Goal: Information Seeking & Learning: Learn about a topic

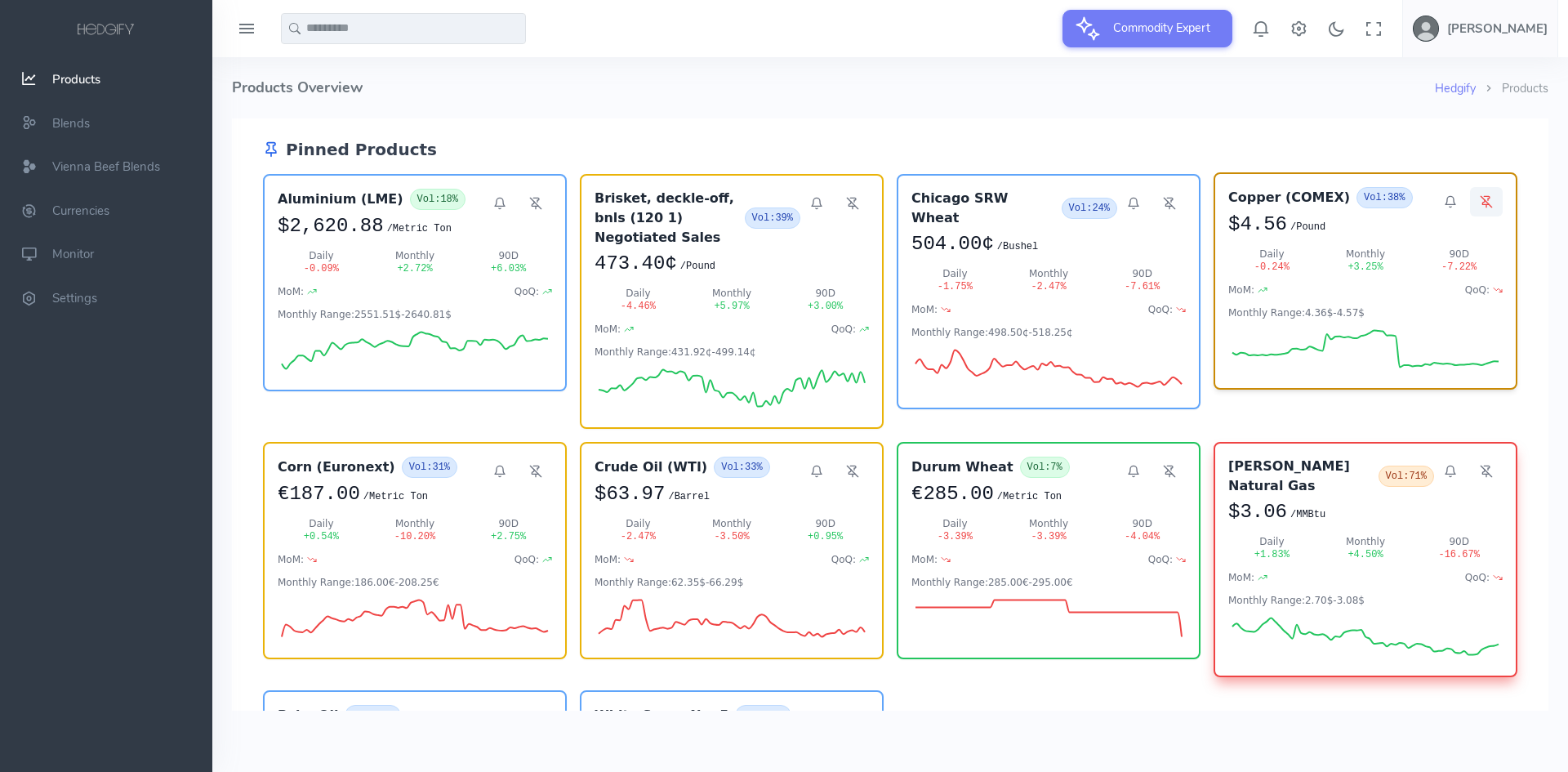
click at [1480, 201] on line at bounding box center [1485, 201] width 11 height 11
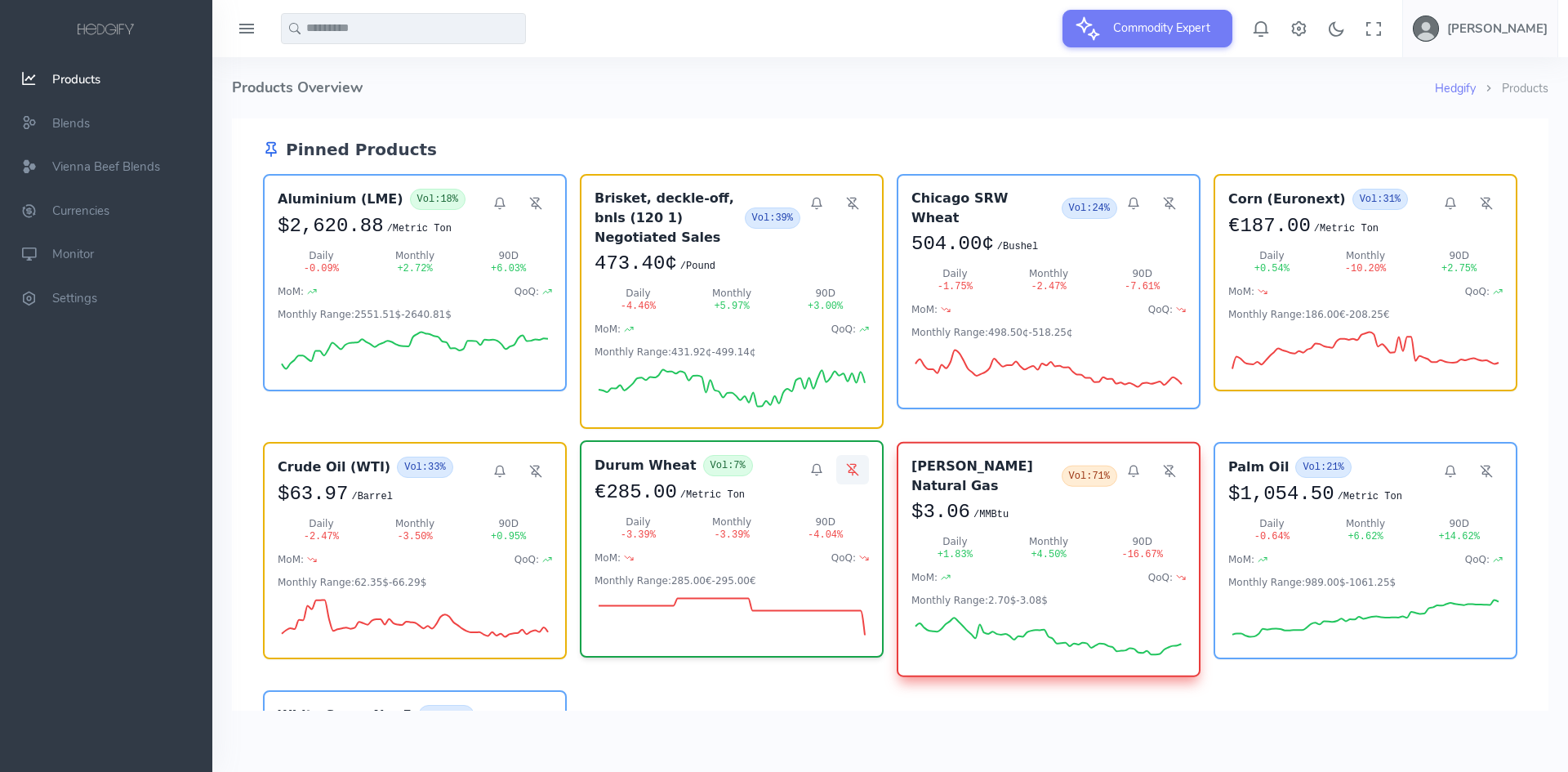
click at [849, 468] on icon at bounding box center [852, 470] width 7 height 4
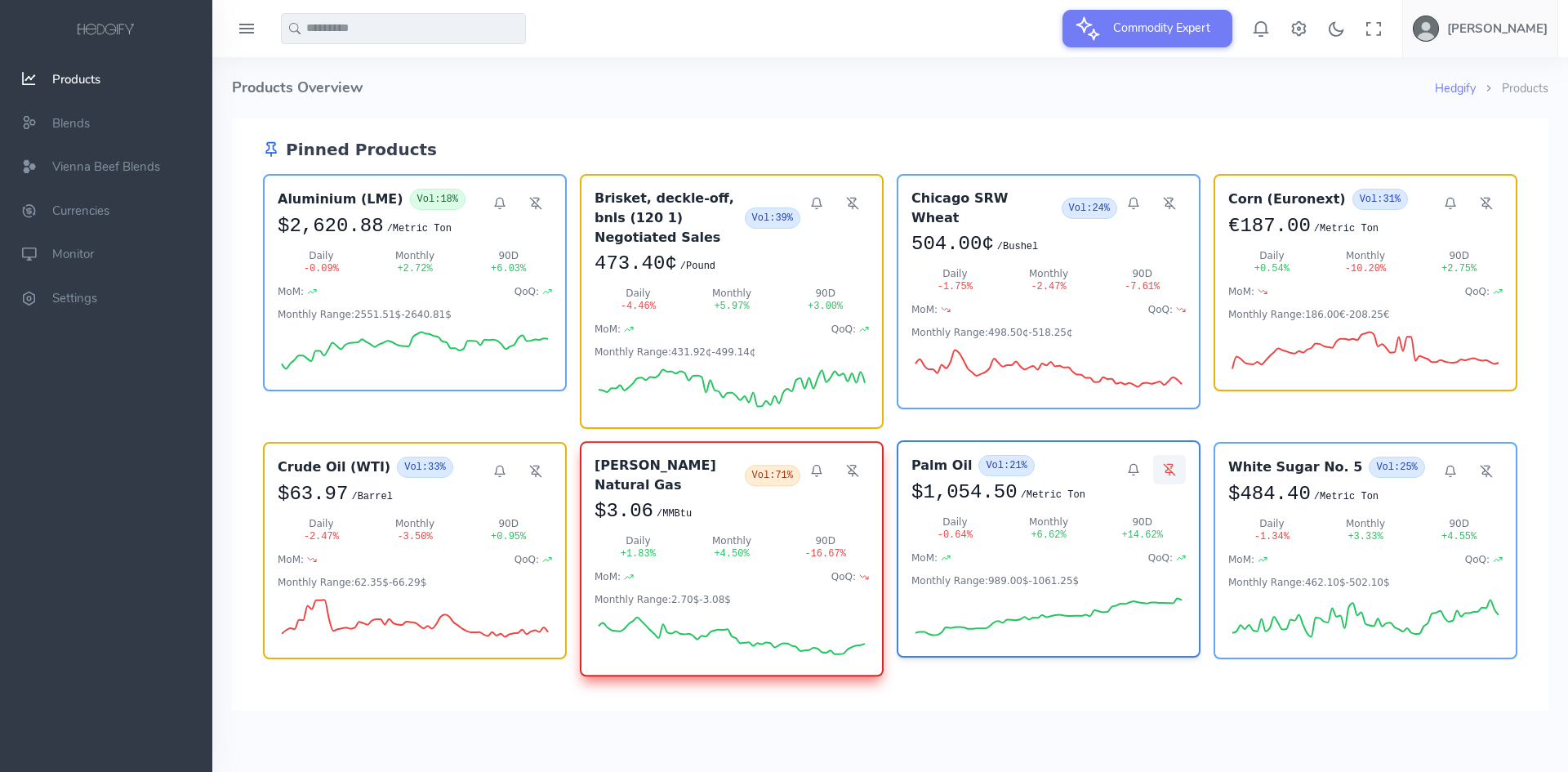
click at [1163, 463] on icon at bounding box center [1169, 469] width 13 height 13
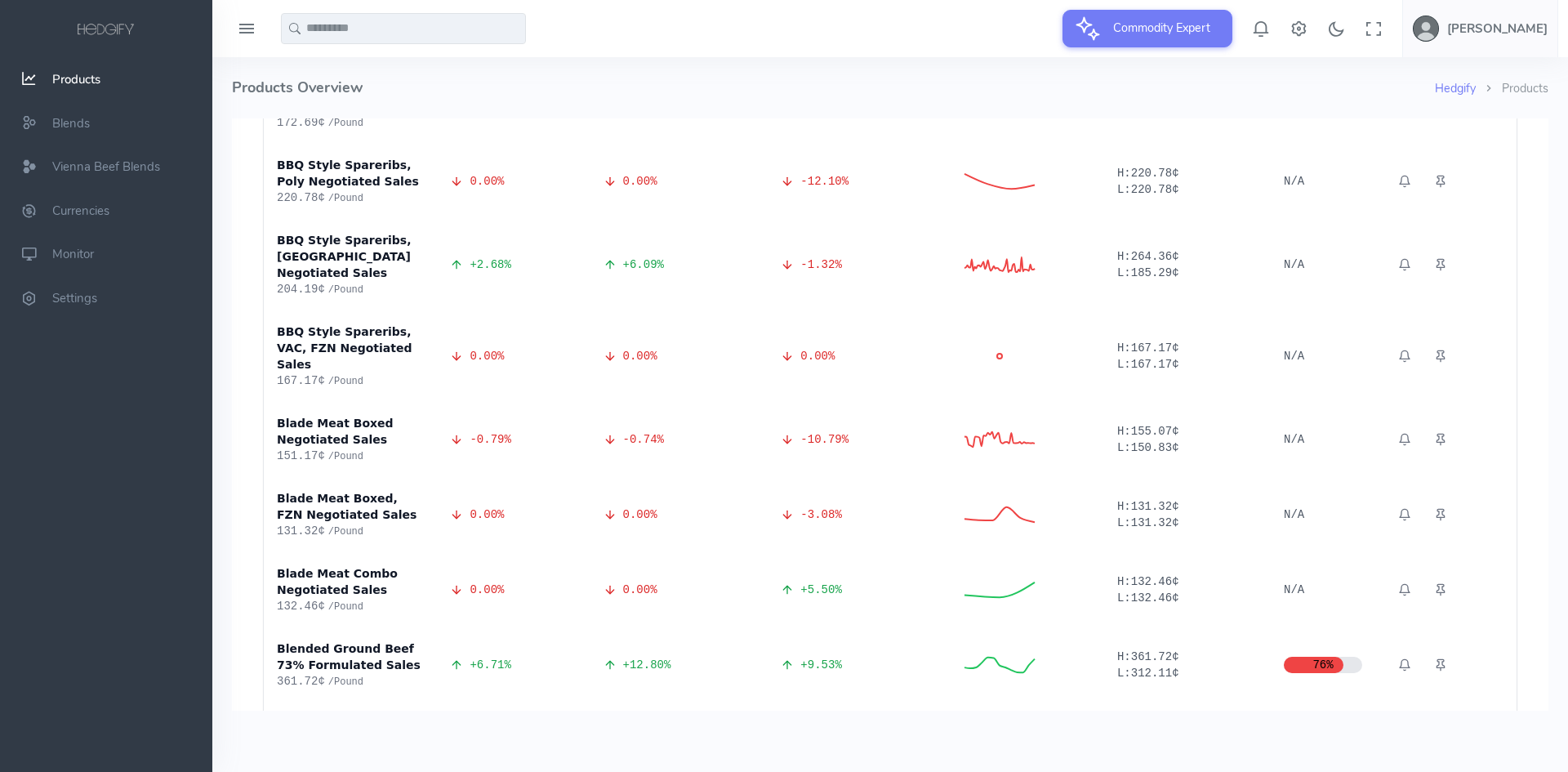
scroll to position [5227, 0]
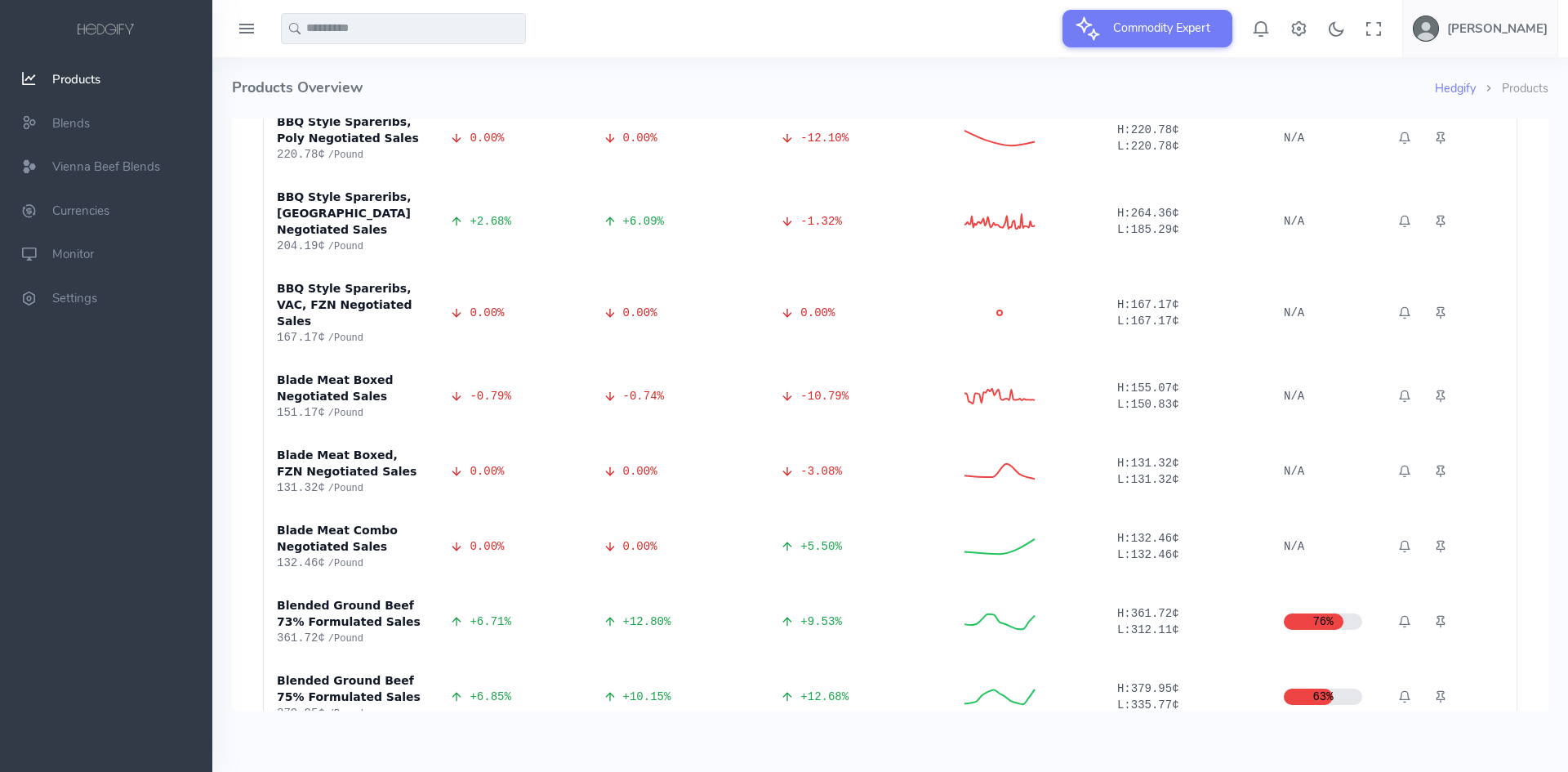
click at [1434, 765] on icon at bounding box center [1440, 771] width 13 height 13
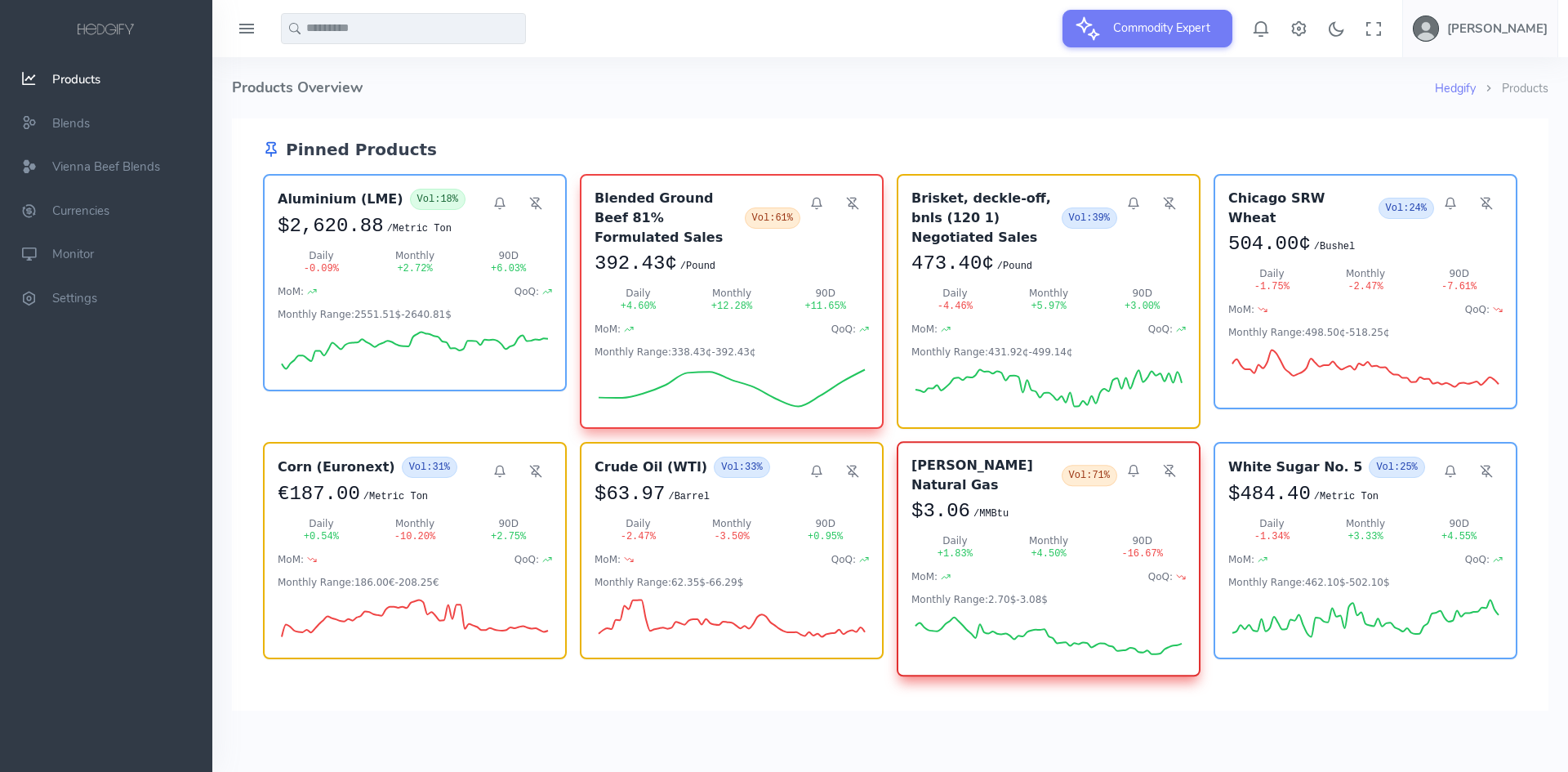
scroll to position [408, 0]
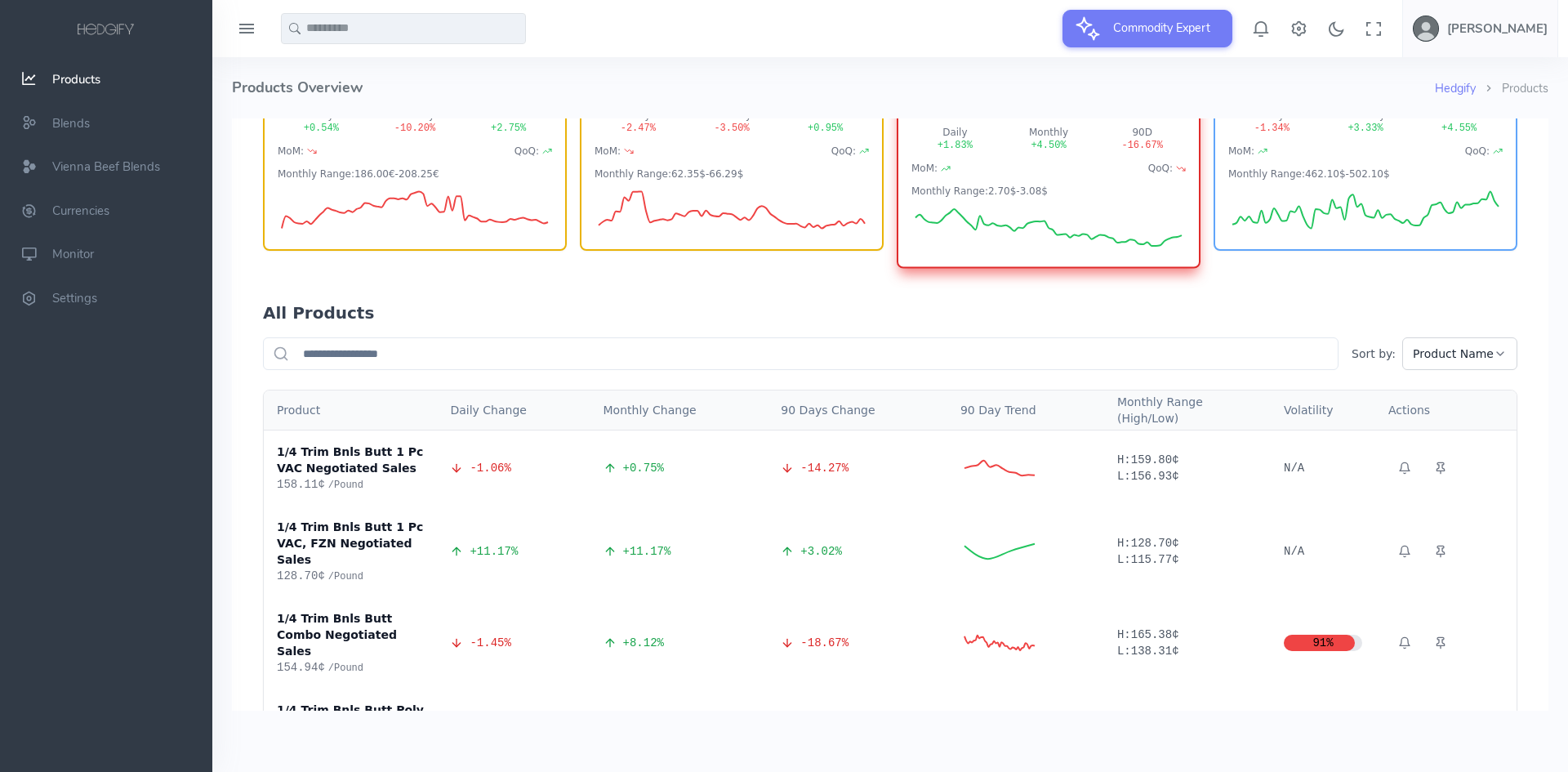
click at [1303, 337] on input "text" at bounding box center [800, 353] width 1076 height 33
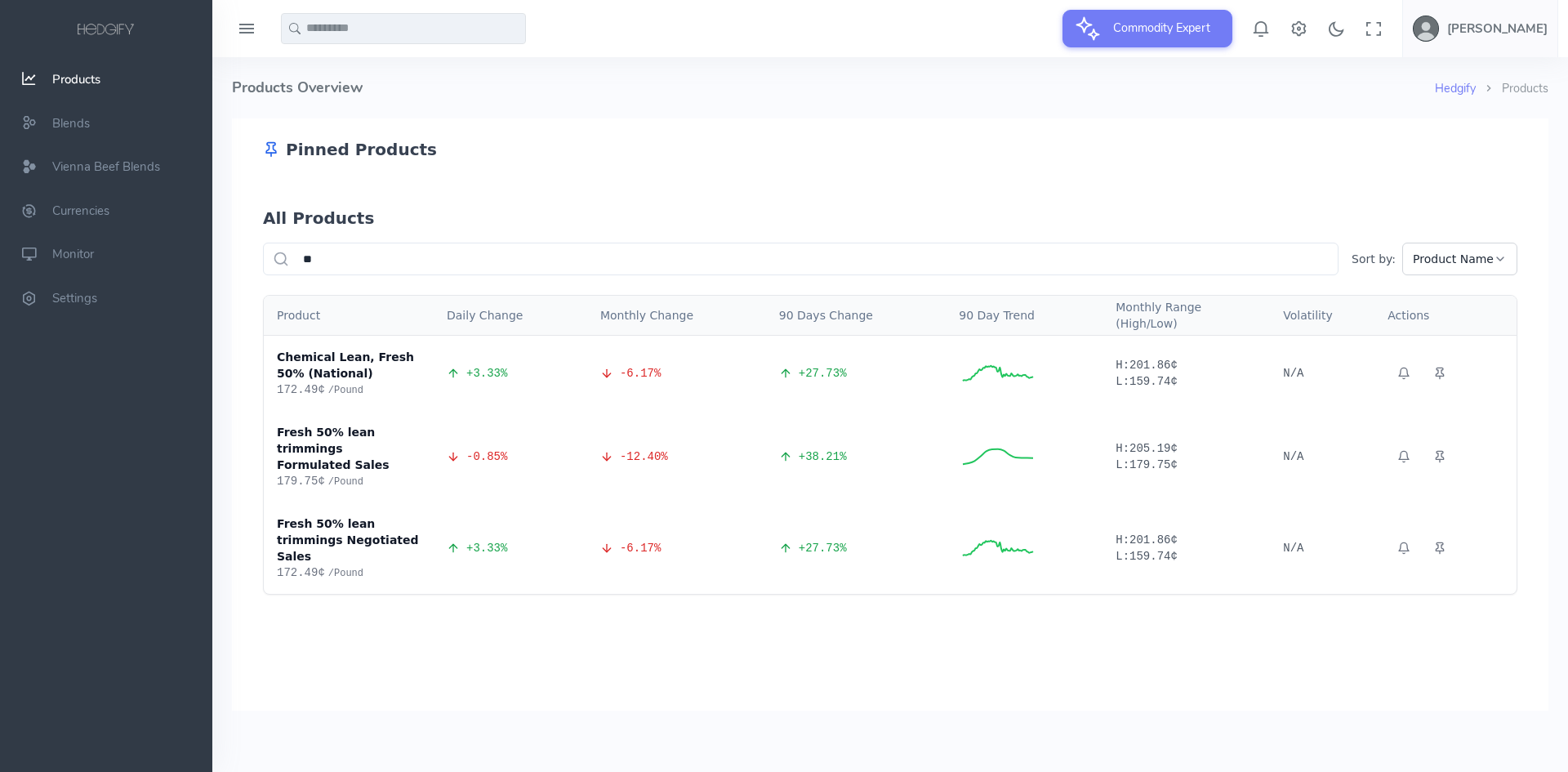
scroll to position [0, 0]
click at [1437, 542] on icon at bounding box center [1440, 546] width 8 height 8
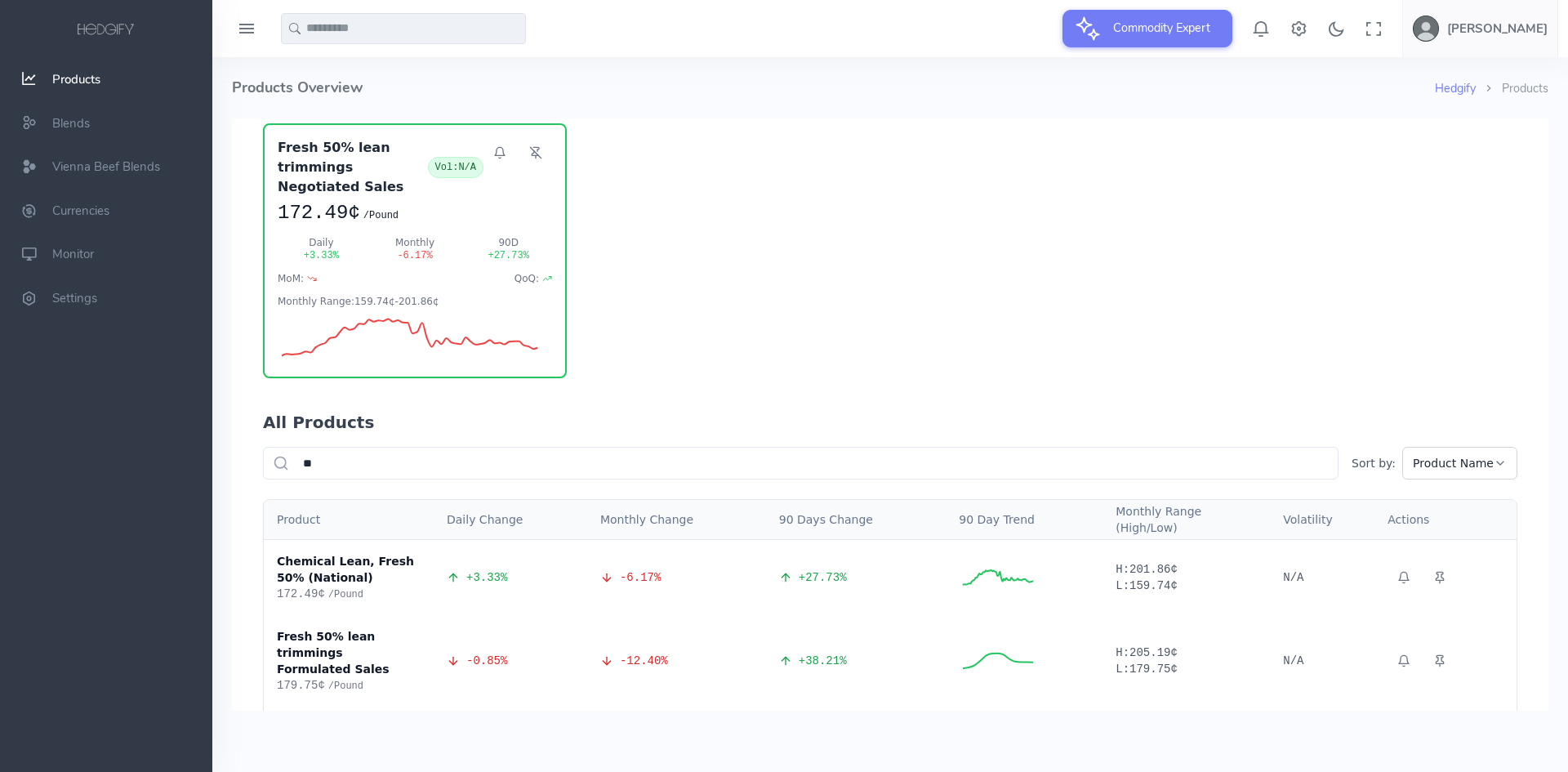
scroll to position [87, 0]
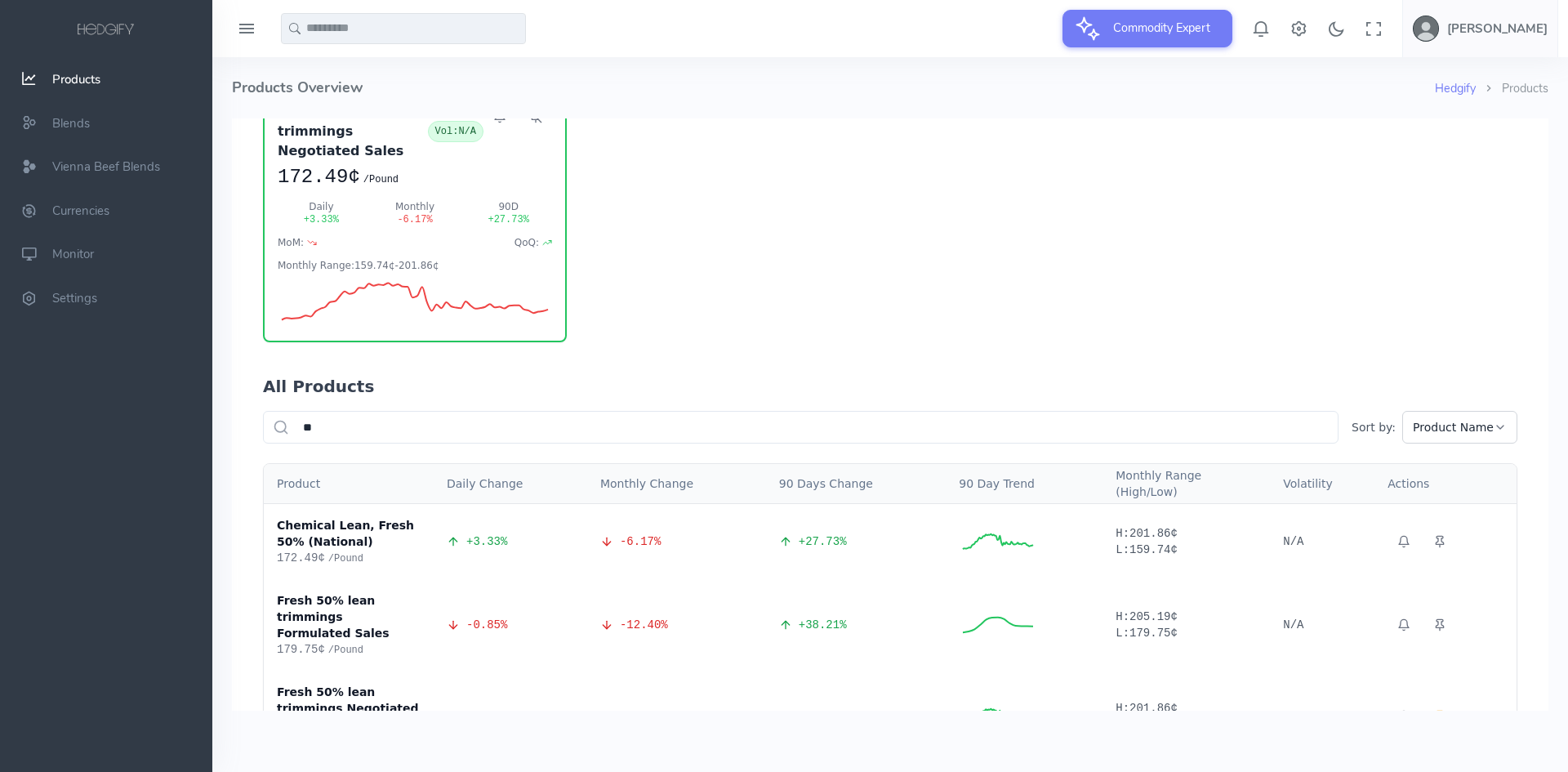
click at [569, 413] on input "**" at bounding box center [800, 427] width 1076 height 33
type input "*"
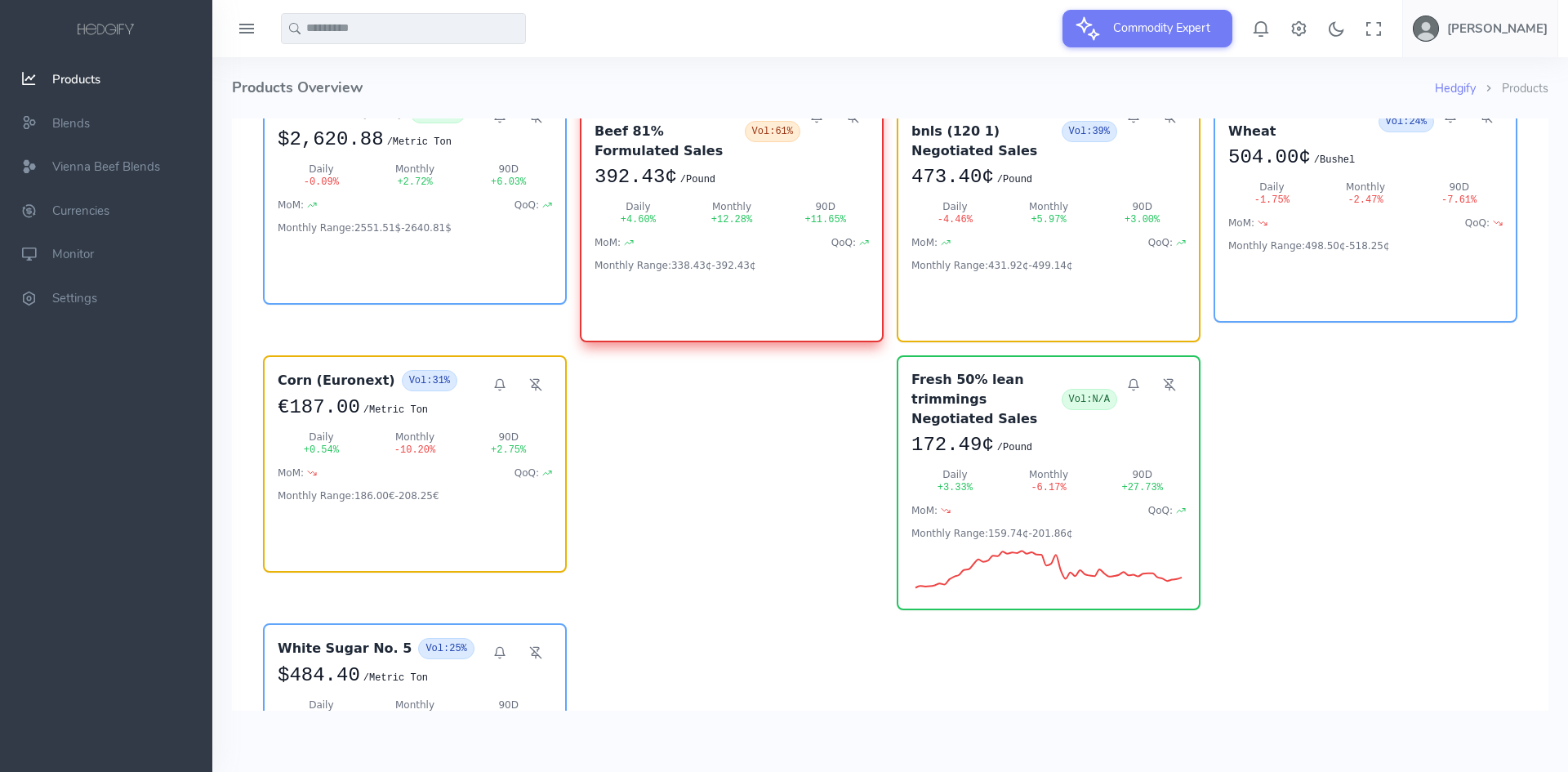
scroll to position [2, 0]
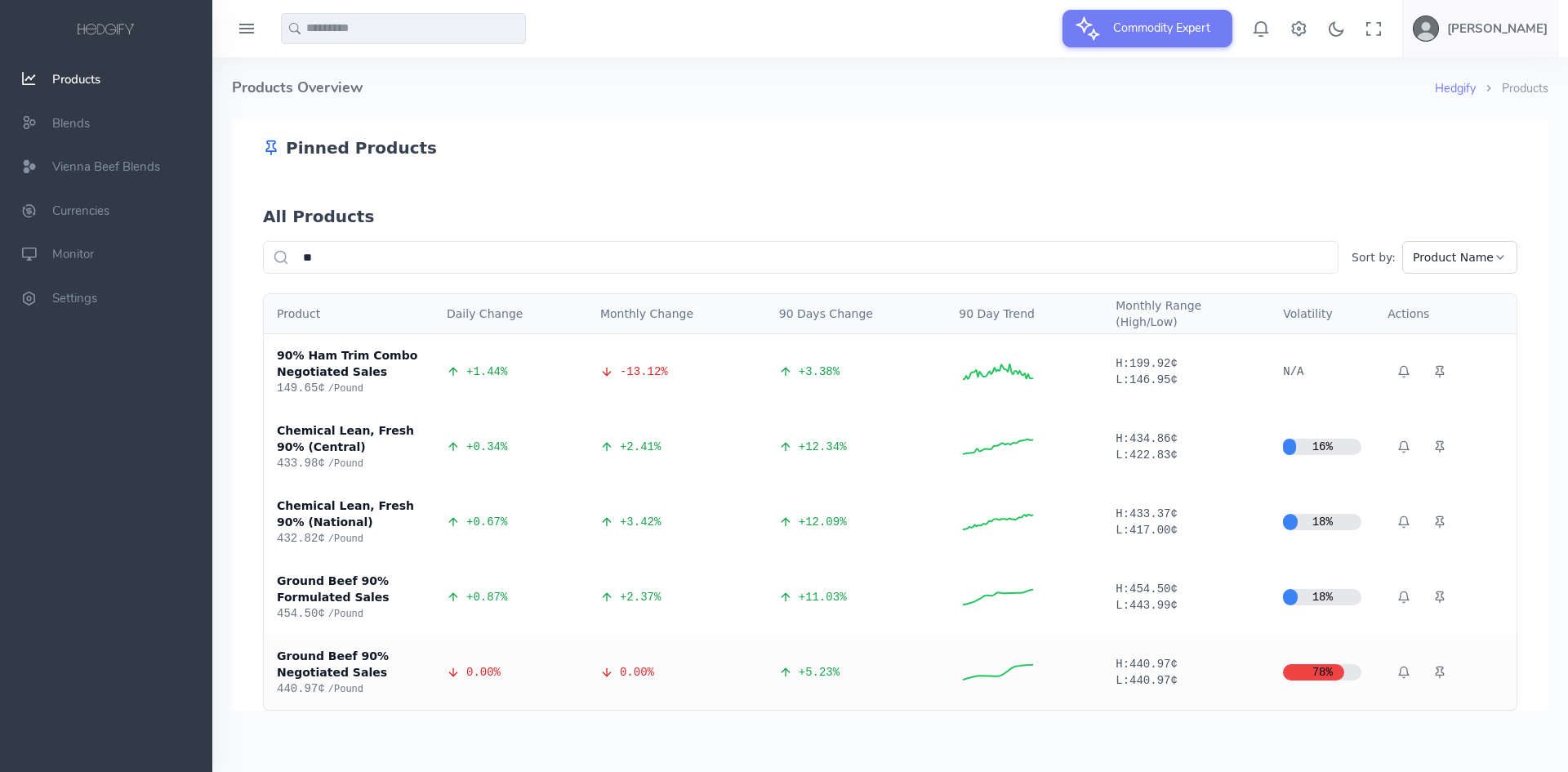
click at [1295, 675] on div "78 %" at bounding box center [1322, 672] width 79 height 17
click at [1433, 521] on icon at bounding box center [1439, 523] width 13 height 13
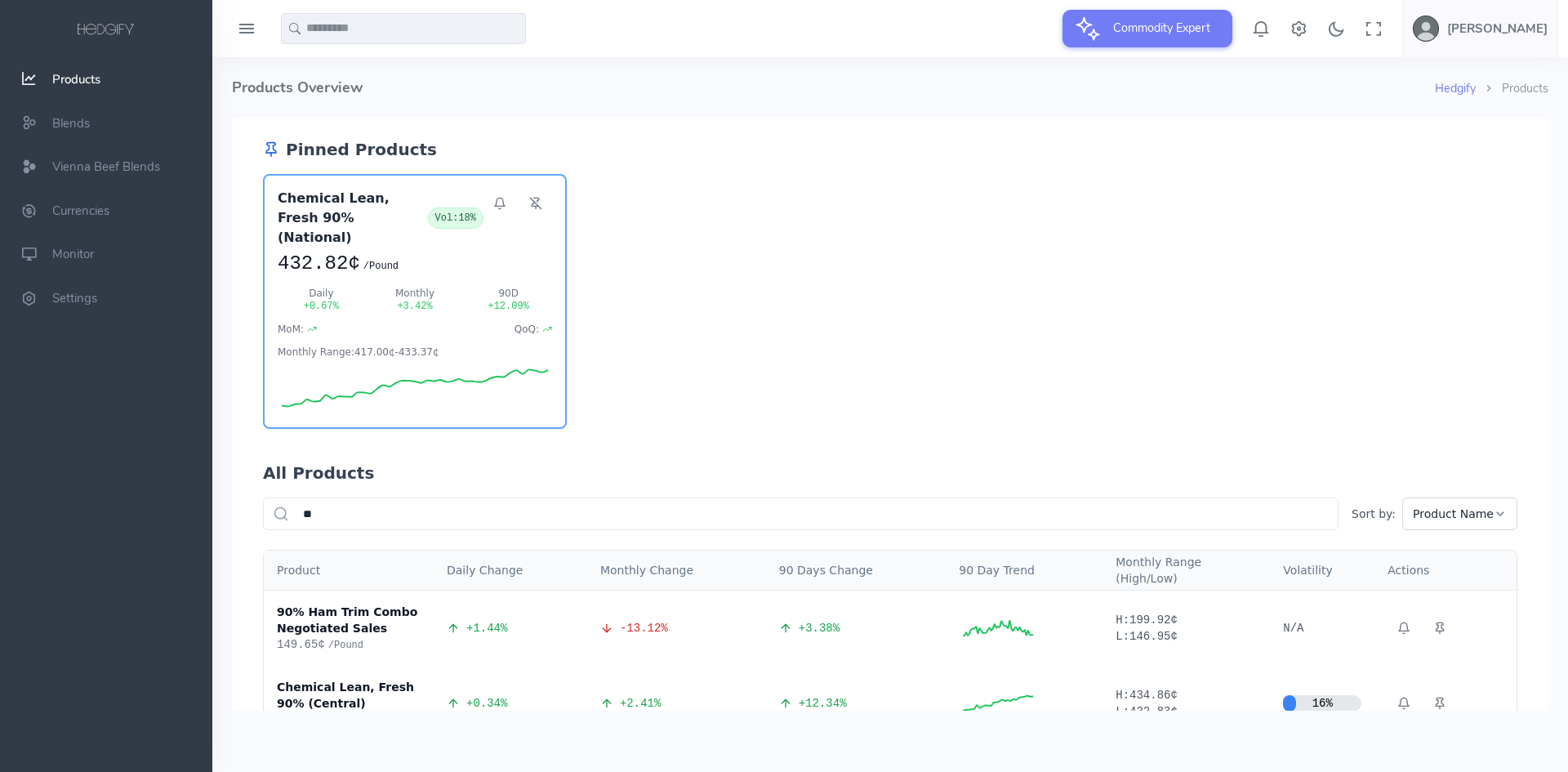
click at [493, 498] on input "**" at bounding box center [800, 514] width 1076 height 33
type input "*"
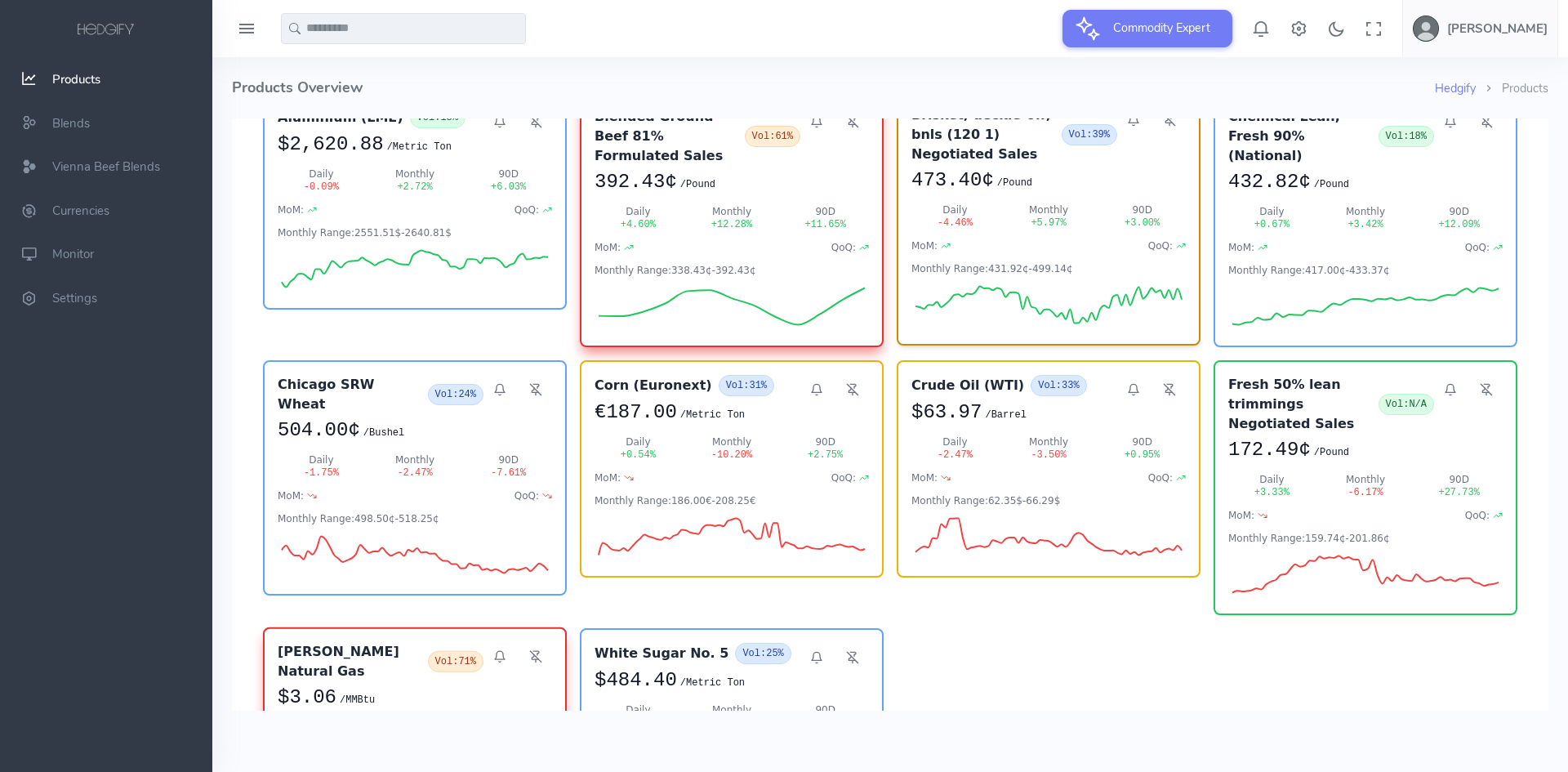
scroll to position [164, 0]
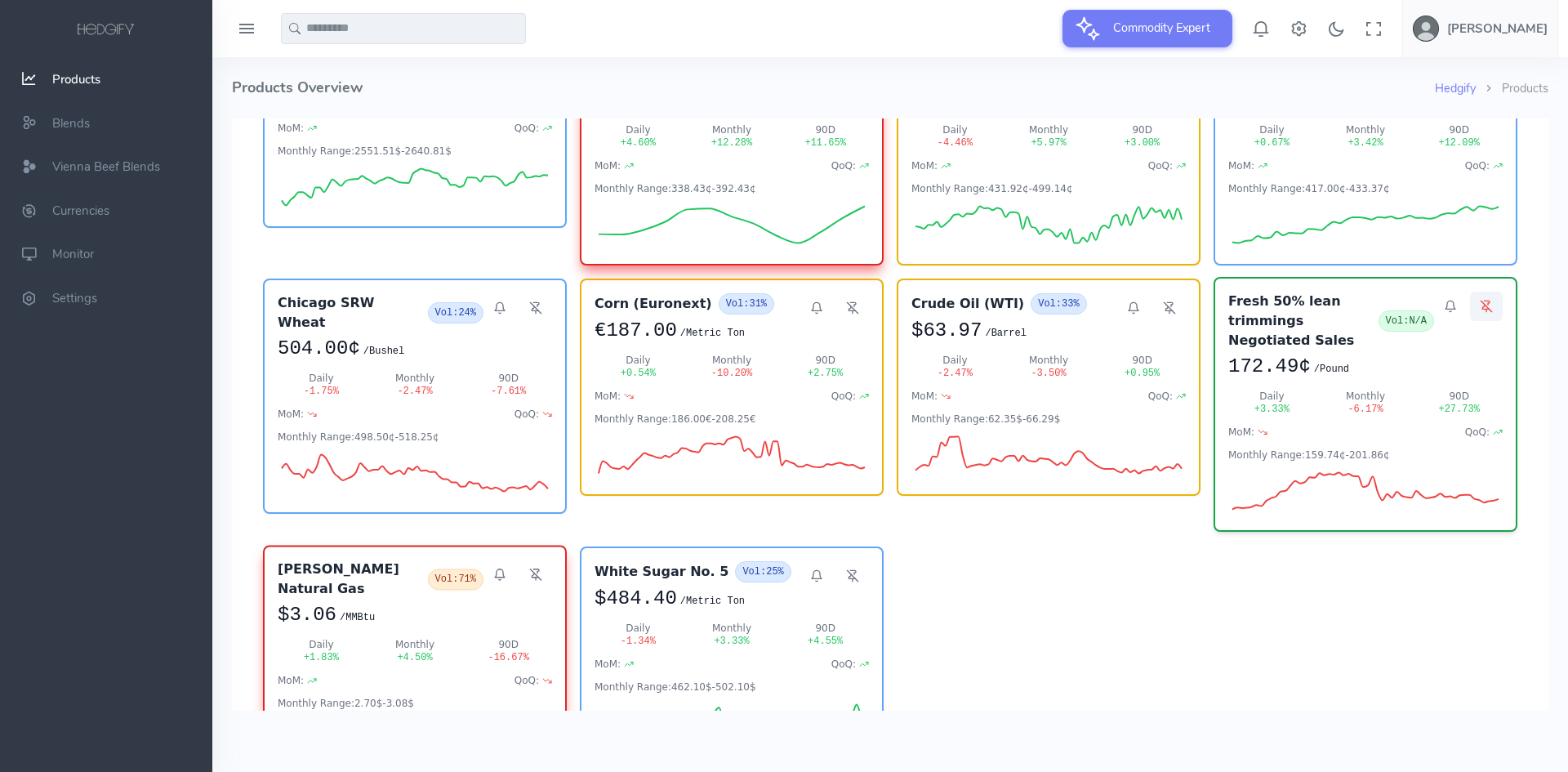
click at [1484, 300] on icon at bounding box center [1485, 306] width 13 height 13
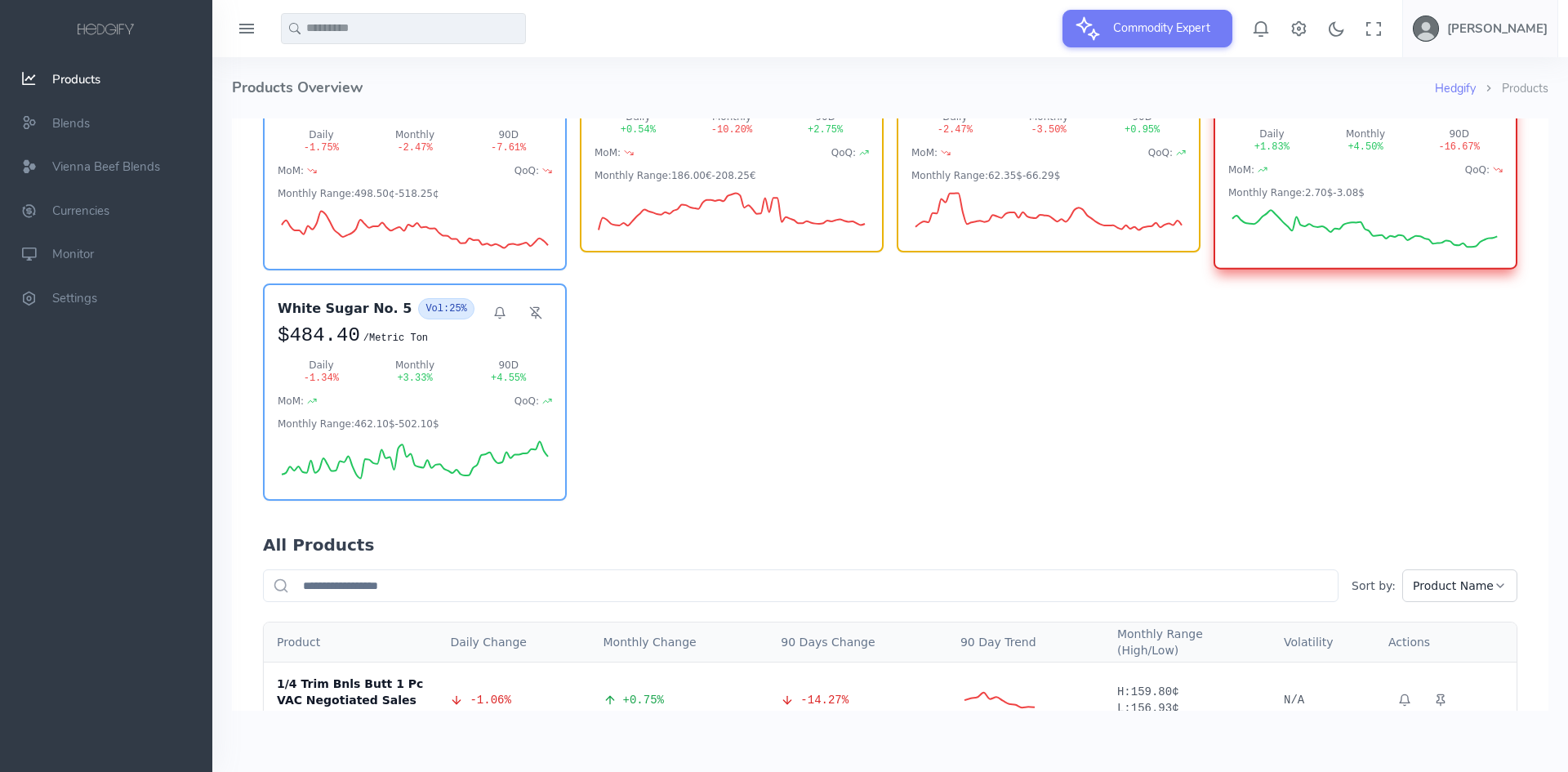
scroll to position [408, 0]
click at [518, 568] on input "text" at bounding box center [800, 584] width 1076 height 33
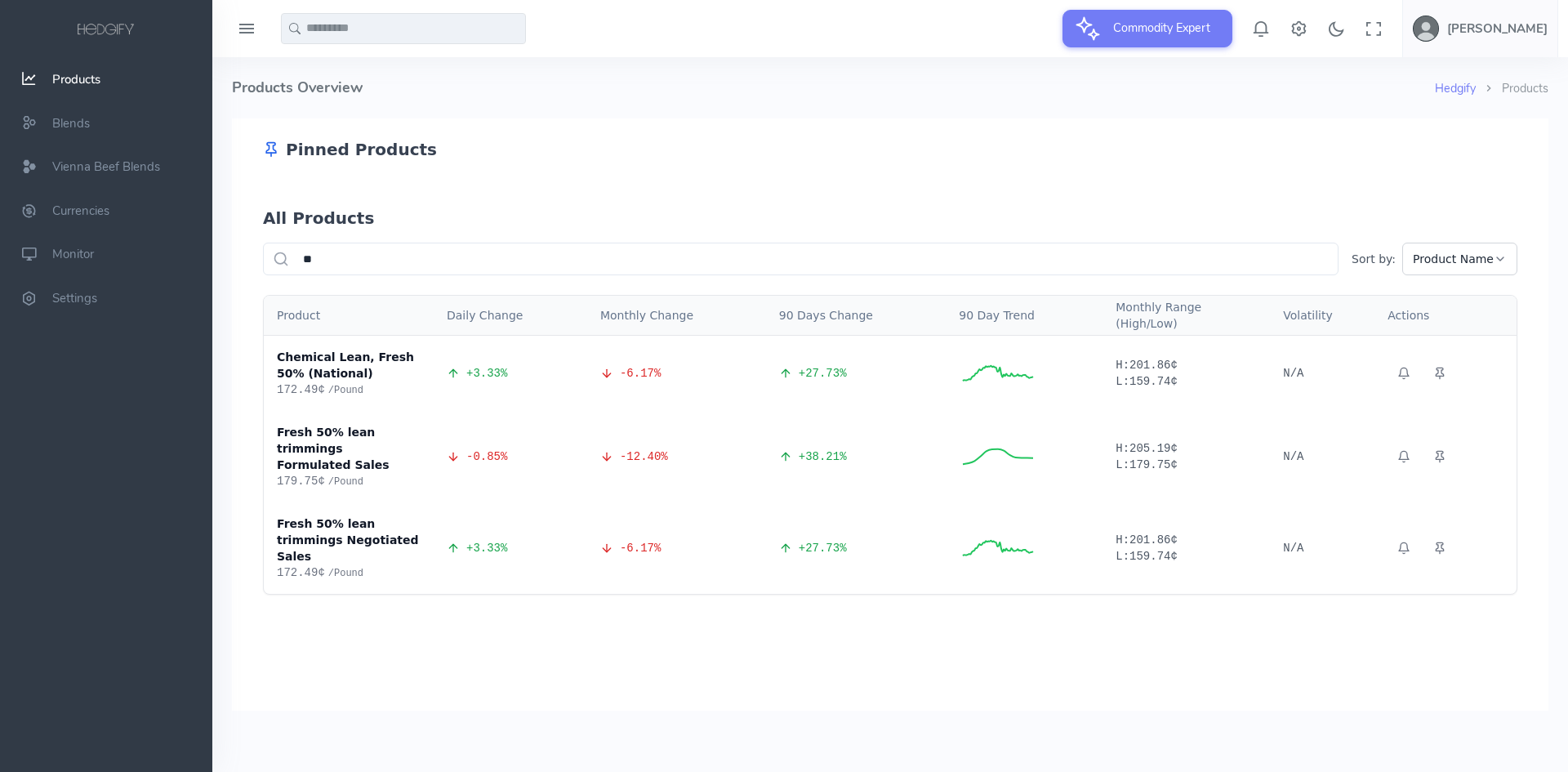
scroll to position [0, 0]
type input "**"
click at [1433, 373] on icon at bounding box center [1439, 373] width 13 height 13
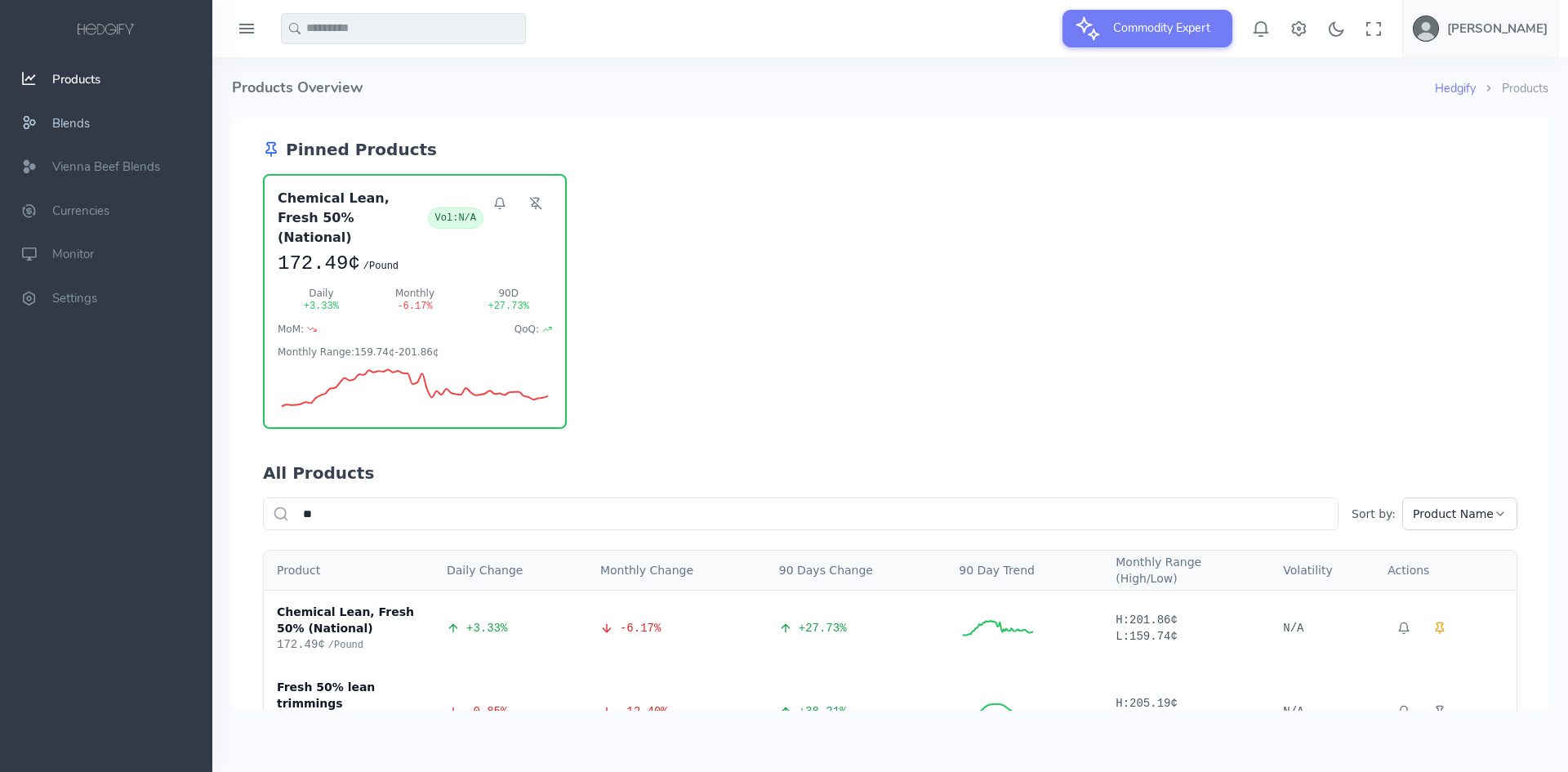
click at [177, 124] on link "Blends" at bounding box center [106, 123] width 212 height 44
click at [71, 129] on span "Blends" at bounding box center [71, 123] width 38 height 17
click at [112, 169] on span "Vienna Beef Blends" at bounding box center [106, 166] width 108 height 17
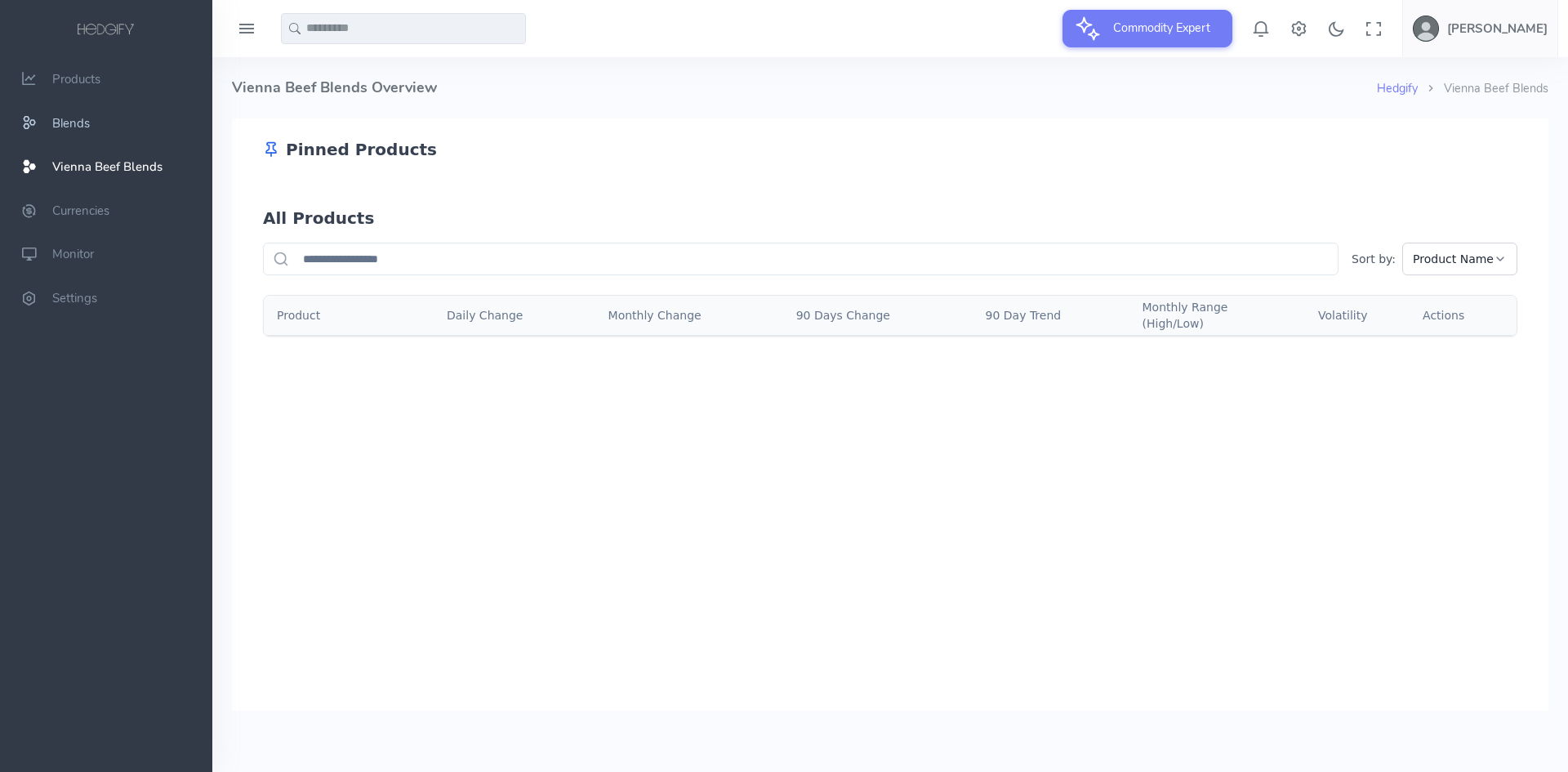
click at [89, 131] on link "Blends" at bounding box center [106, 123] width 212 height 44
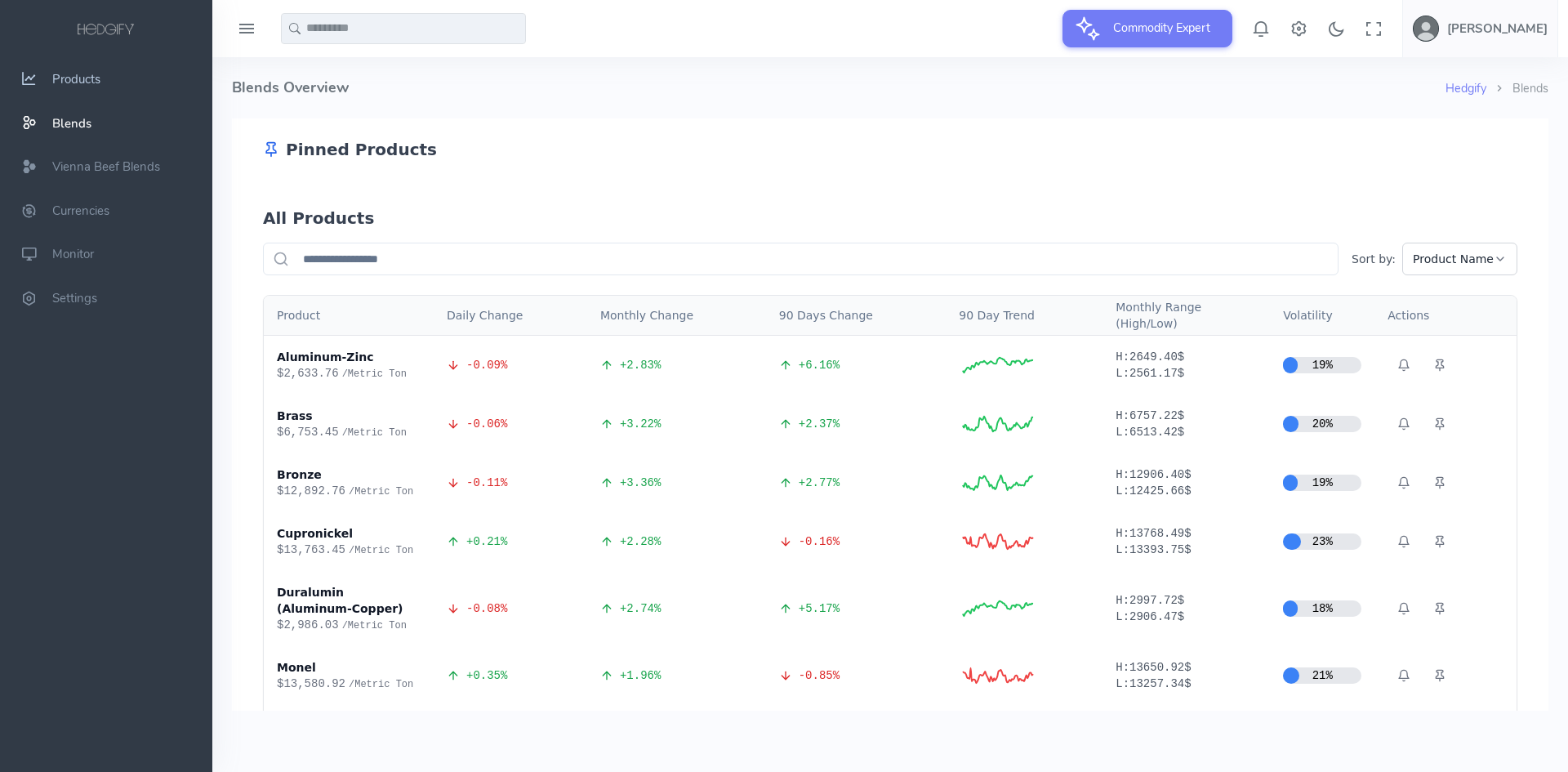
click at [88, 74] on span "Products" at bounding box center [76, 79] width 48 height 17
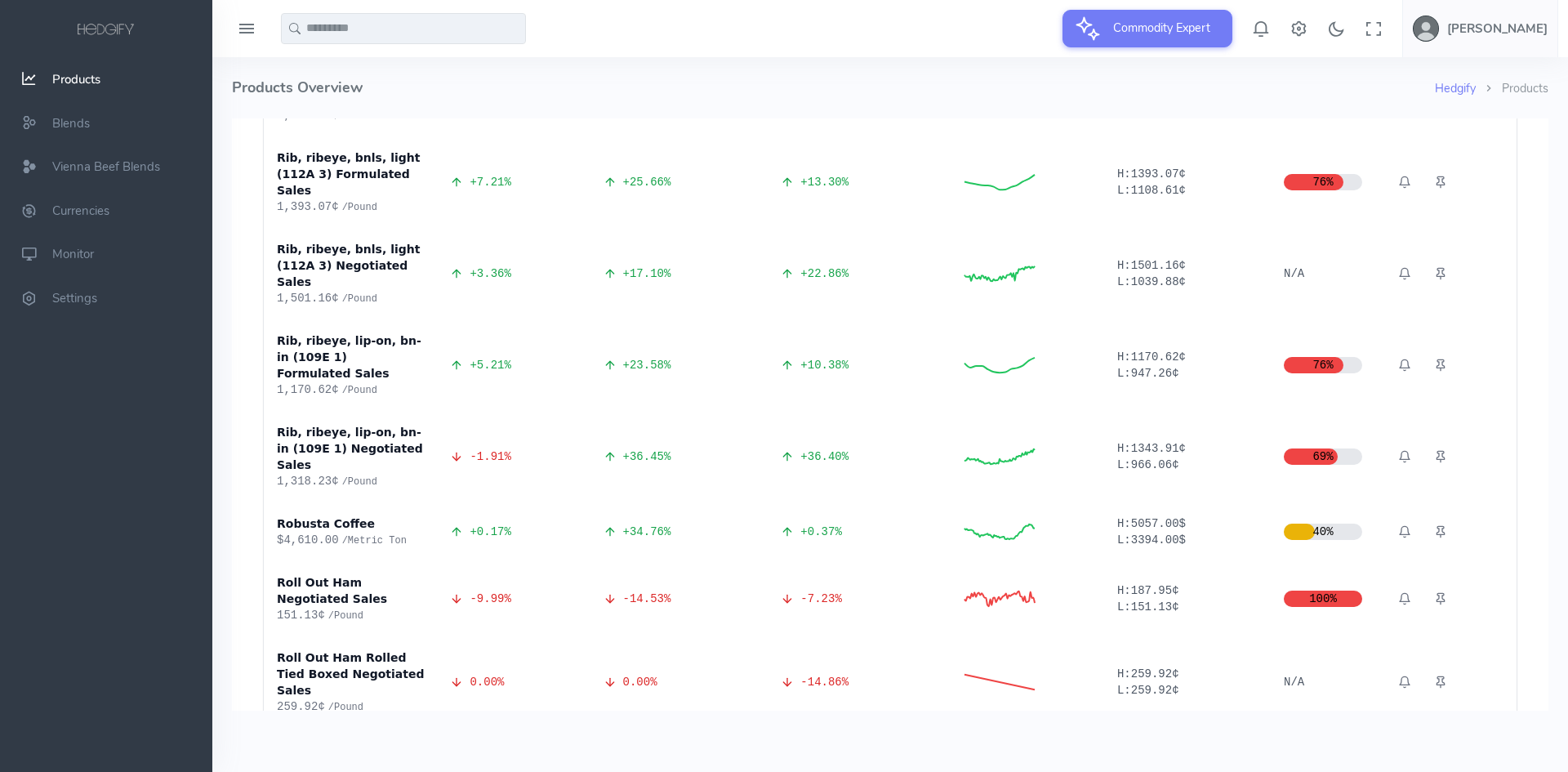
scroll to position [22279, 0]
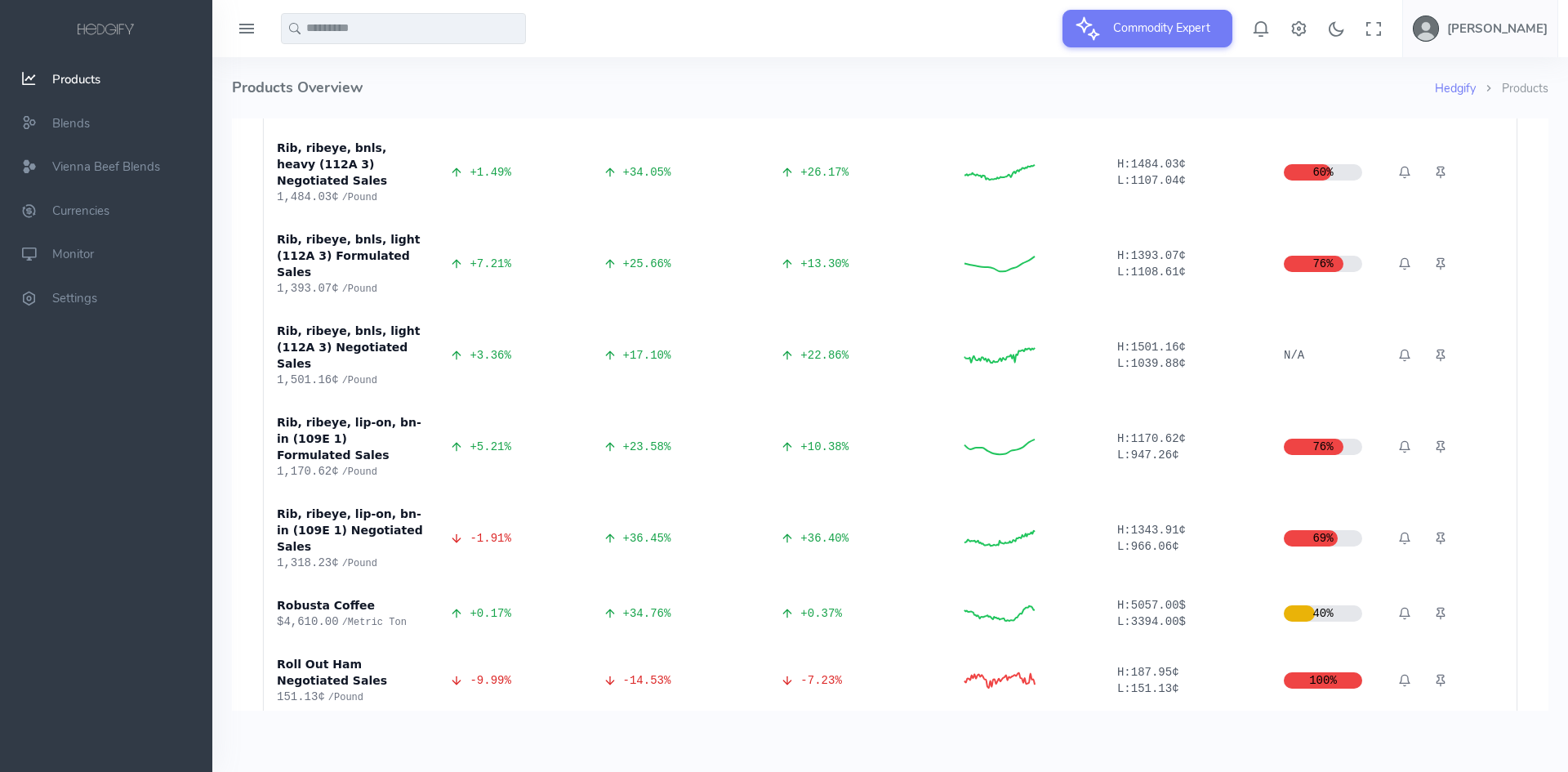
drag, startPoint x: 252, startPoint y: 236, endPoint x: 1153, endPoint y: 371, distance: 911.1
click at [1536, 281] on body "Pinned Products Aluminium (LME) Vol: 18% $2,620.88 / Metric Ton Daily -0.09 % M…" at bounding box center [890, 415] width 1316 height 592
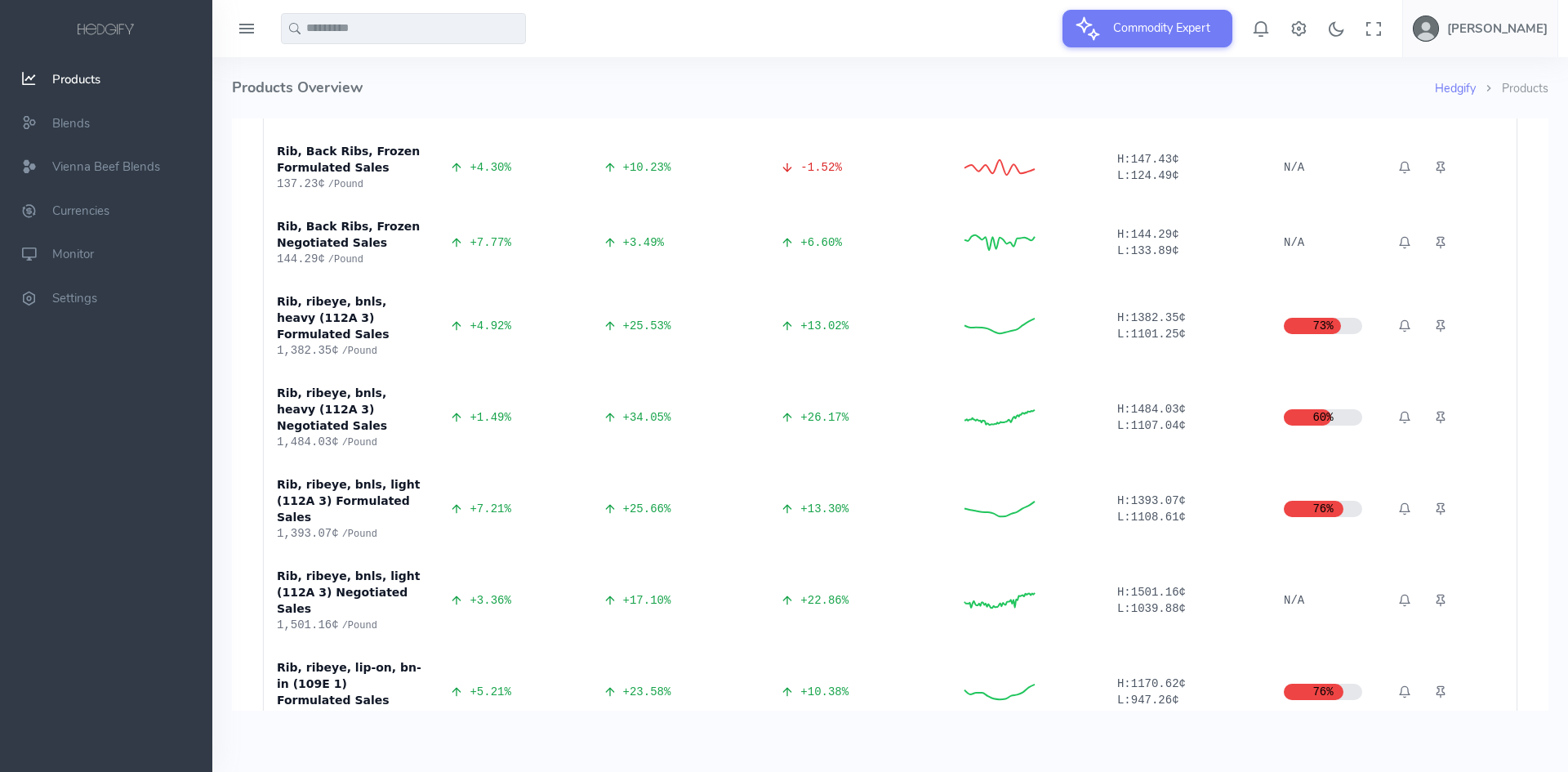
scroll to position [21953, 0]
